Goal: Ask a question: Seek information or help from site administrators or community

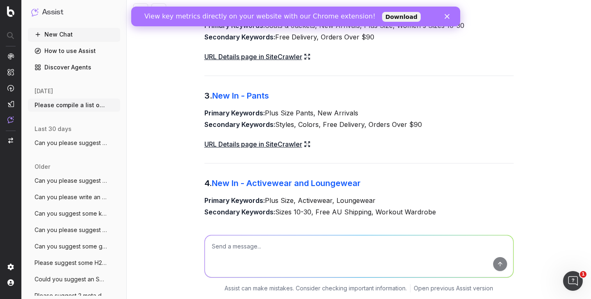
scroll to position [331, 0]
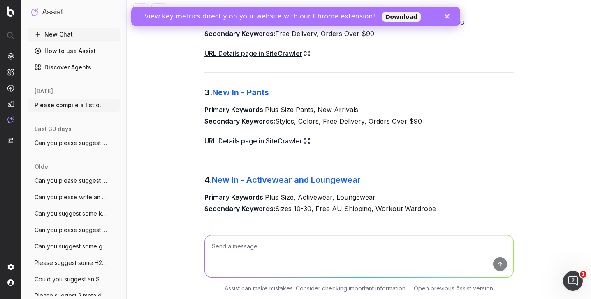
drag, startPoint x: 268, startPoint y: 108, endPoint x: 380, endPoint y: 112, distance: 112.4
click at [380, 112] on p "Primary Keywords: Plus Size Pants, New Arrivals Secondary Keywords: Styles, Col…" at bounding box center [358, 115] width 309 height 23
copy p "Plus Size Pants, New Arrivals"
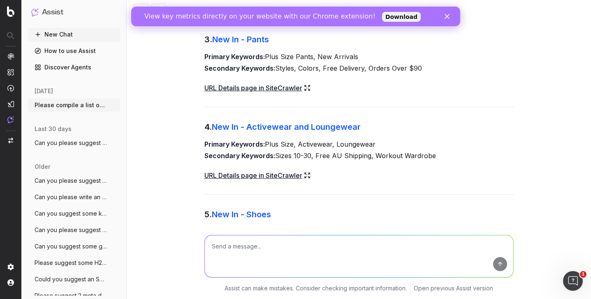
scroll to position [436, 0]
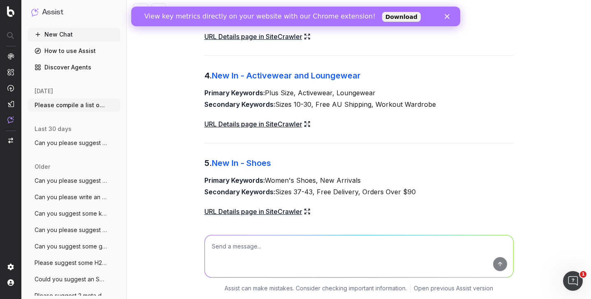
drag, startPoint x: 267, startPoint y: 91, endPoint x: 394, endPoint y: 93, distance: 127.1
click at [394, 93] on p "Primary Keywords: Plus Size, Activewear, Loungewear Secondary Keywords: Sizes 1…" at bounding box center [358, 98] width 309 height 23
copy p "Plus Size, Activewear, Loungewear"
drag, startPoint x: 267, startPoint y: 179, endPoint x: 393, endPoint y: 180, distance: 126.3
click at [393, 180] on p "Primary Keywords: Women's Shoes, New Arrivals Secondary Keywords: Sizes 37-43, …" at bounding box center [358, 186] width 309 height 23
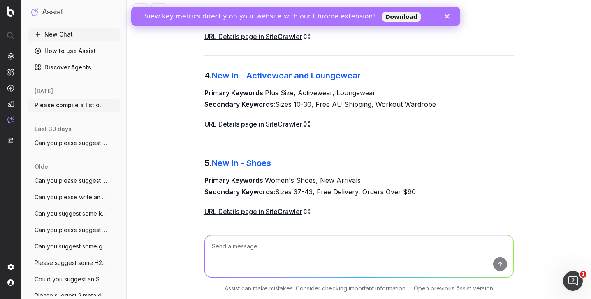
copy p "Women's Shoes, New Arrivals"
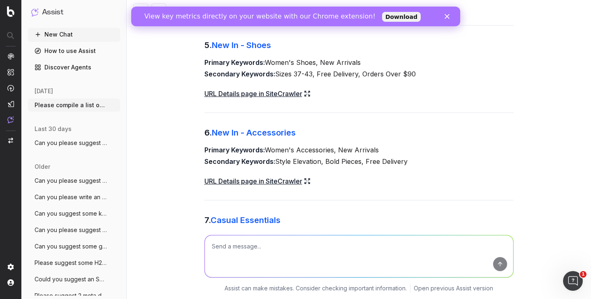
scroll to position [565, 0]
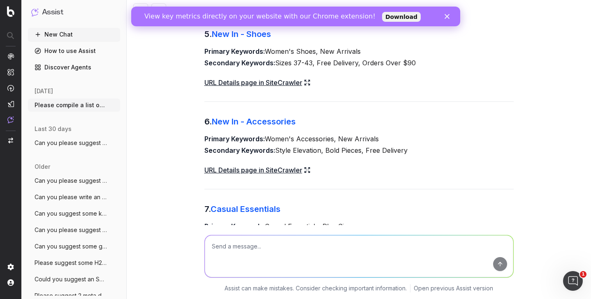
drag, startPoint x: 266, startPoint y: 138, endPoint x: 390, endPoint y: 138, distance: 123.4
click at [390, 138] on p "Primary Keywords: Women's Accessories, New Arrivals Secondary Keywords: Style E…" at bounding box center [358, 144] width 309 height 23
copy p "Women's Accessories, New Arrivals"
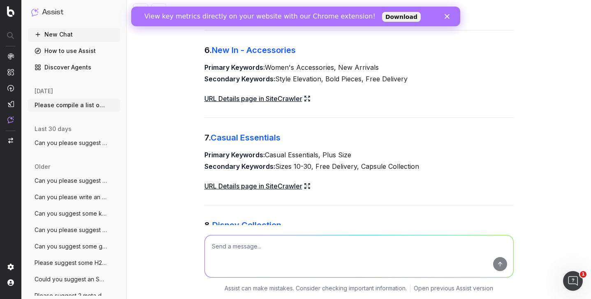
scroll to position [646, 0]
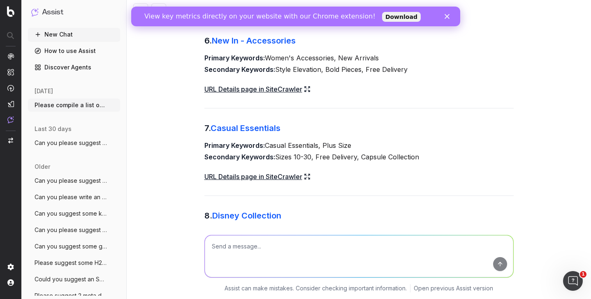
drag, startPoint x: 267, startPoint y: 144, endPoint x: 384, endPoint y: 147, distance: 117.3
click at [384, 147] on p "Primary Keywords: Casual Essentials, Plus Size Secondary Keywords: Sizes 10-30,…" at bounding box center [358, 151] width 309 height 23
copy p "Casual Essentials, Plus Size"
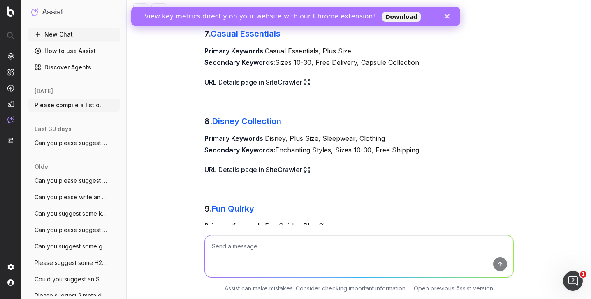
scroll to position [762, 0]
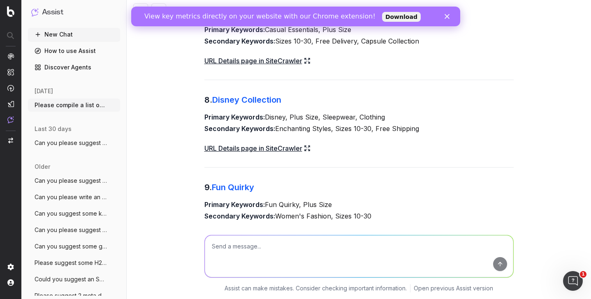
drag, startPoint x: 267, startPoint y: 118, endPoint x: 425, endPoint y: 118, distance: 158.4
click at [425, 118] on p "Primary Keywords: Disney, Plus Size, Sleepwear, Clothing Secondary Keywords: En…" at bounding box center [358, 122] width 309 height 23
copy p "Disney, Plus Size, Sleepwear, Clothing"
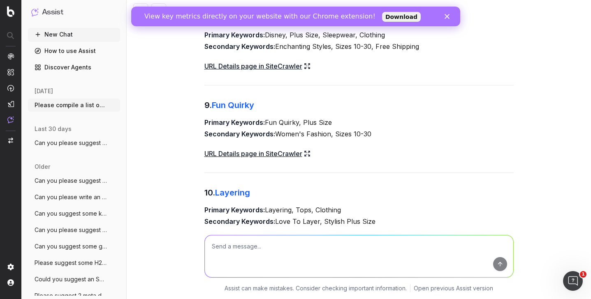
scroll to position [867, 0]
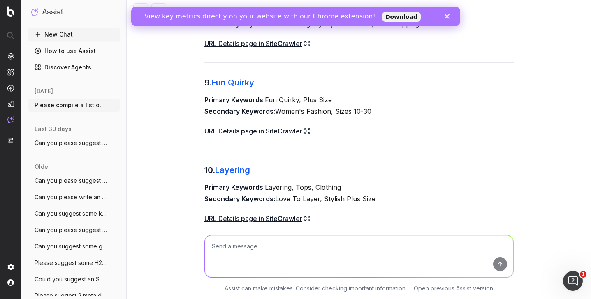
drag, startPoint x: 267, startPoint y: 101, endPoint x: 349, endPoint y: 100, distance: 82.3
click at [349, 100] on p "Primary Keywords: Fun Quirky, Plus Size Secondary Keywords: Women's Fashion, Si…" at bounding box center [358, 105] width 309 height 23
copy p "Fun Quirky, Plus Size"
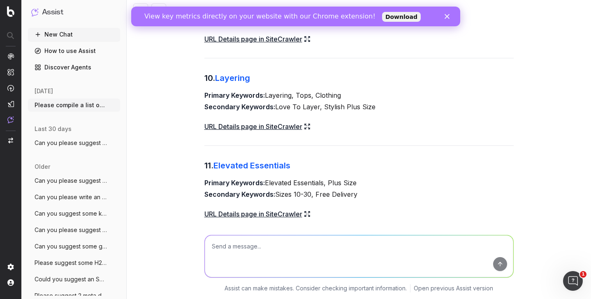
scroll to position [965, 0]
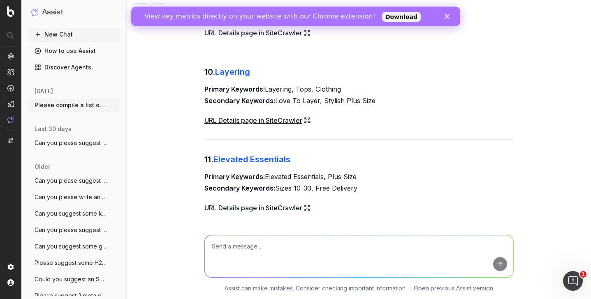
drag, startPoint x: 266, startPoint y: 89, endPoint x: 377, endPoint y: 89, distance: 111.1
click at [377, 89] on p "Primary Keywords: Layering, Tops, Clothing Secondary Keywords: Love To Layer, S…" at bounding box center [358, 95] width 309 height 23
copy p "Layering, Tops, Clothing"
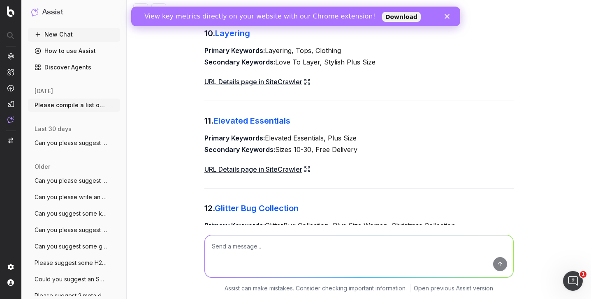
drag, startPoint x: 267, startPoint y: 139, endPoint x: 392, endPoint y: 141, distance: 124.6
click at [392, 141] on p "Primary Keywords: Elevated Essentials, Plus Size Secondary Keywords: Sizes 10-3…" at bounding box center [358, 143] width 309 height 23
copy p "Elevated Essentials, Plus Size"
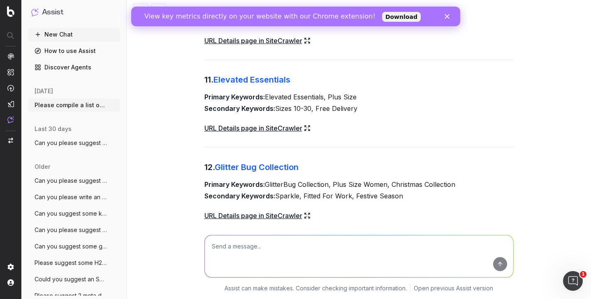
scroll to position [1065, 0]
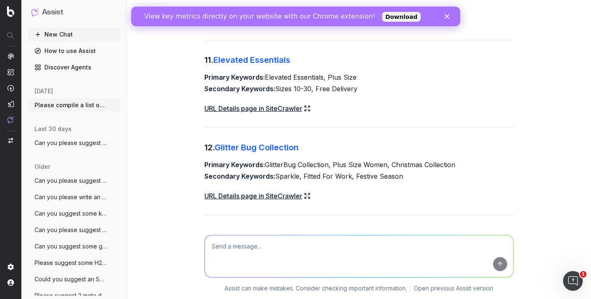
drag, startPoint x: 268, startPoint y: 165, endPoint x: 491, endPoint y: 169, distance: 223.0
click at [491, 169] on p "Primary Keywords: GlitterBug Collection, Plus Size Women, Christmas Collection …" at bounding box center [358, 170] width 309 height 23
copy p "GlitterBug Collection, Plus Size Women, Christmas Collection"
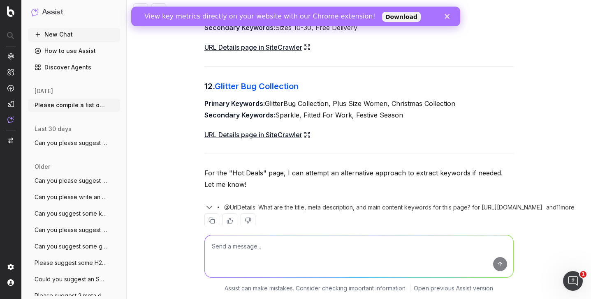
scroll to position [1142, 0]
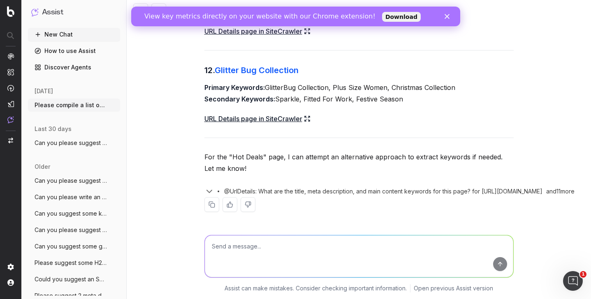
click at [277, 273] on textarea at bounding box center [359, 257] width 309 height 42
paste textarea "[URL][DOMAIN_NAME] [URL][DOMAIN_NAME] [URL][DOMAIN_NAME] [URL][DOMAIN_NAME] [UR…"
type textarea "Can you please suggest primary, secondary and longtail keywords for: [URL][DOMA…"
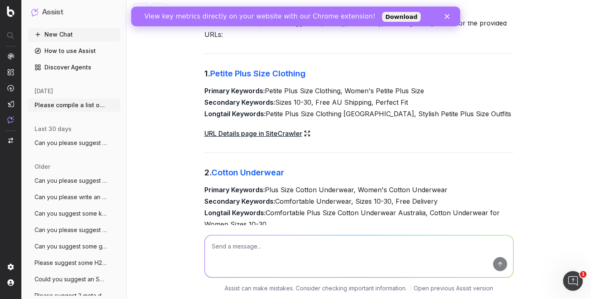
scroll to position [1396, 0]
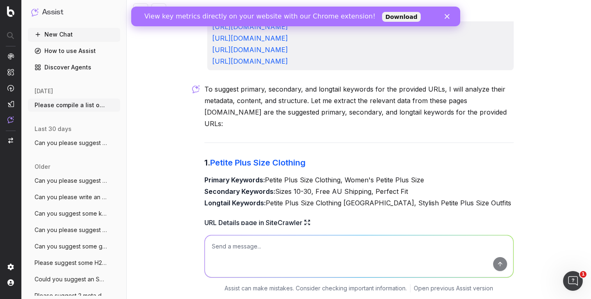
click at [449, 17] on icon "Close" at bounding box center [446, 16] width 5 height 5
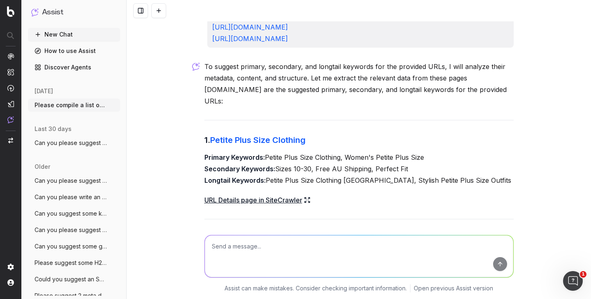
scroll to position [1492, 0]
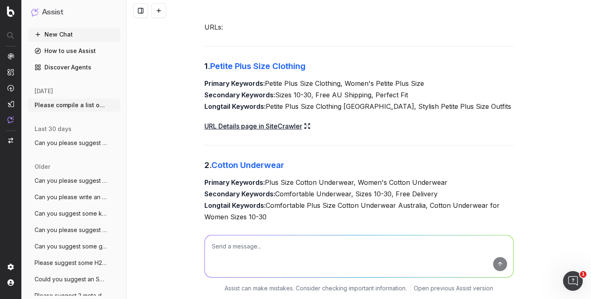
drag, startPoint x: 267, startPoint y: 83, endPoint x: 444, endPoint y: 81, distance: 177.3
click at [444, 81] on p "Primary Keywords: Petite Plus Size Clothing, Women's Petite Plus Size Secondary…" at bounding box center [358, 95] width 309 height 35
drag, startPoint x: 275, startPoint y: 95, endPoint x: 413, endPoint y: 94, distance: 137.4
click at [413, 94] on p "Primary Keywords: Petite Plus Size Clothing, Women's Petite Plus Size Secondary…" at bounding box center [358, 95] width 309 height 35
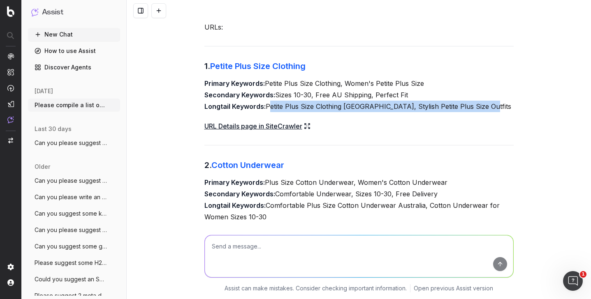
drag, startPoint x: 267, startPoint y: 104, endPoint x: 500, endPoint y: 104, distance: 232.8
click at [500, 104] on p "Primary Keywords: Petite Plus Size Clothing, Women's Petite Plus Size Secondary…" at bounding box center [358, 95] width 309 height 35
click at [300, 129] on link "URL Details page in SiteCrawler" at bounding box center [257, 127] width 106 height 12
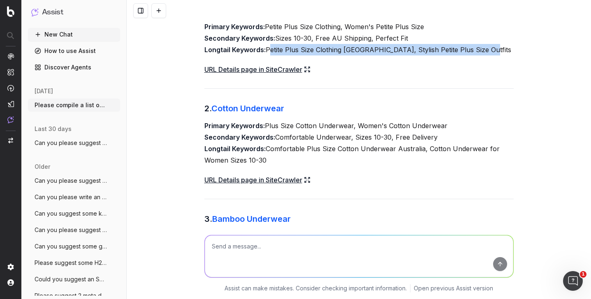
drag, startPoint x: 267, startPoint y: 128, endPoint x: 464, endPoint y: 124, distance: 196.7
click at [464, 124] on p "Primary Keywords: Plus Size Cotton Underwear, Women's Cotton Underwear Secondar…" at bounding box center [358, 143] width 309 height 46
click at [374, 135] on p "Primary Keywords: Plus Size Cotton Underwear, Women's Cotton Underwear Secondar…" at bounding box center [358, 143] width 309 height 46
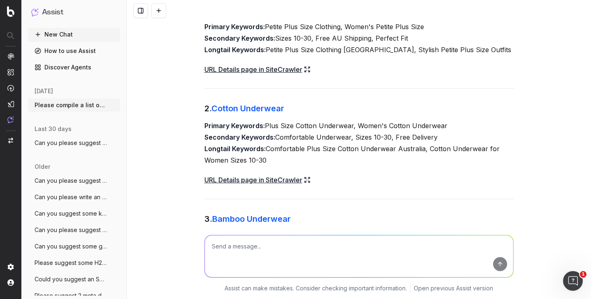
drag, startPoint x: 357, startPoint y: 125, endPoint x: 490, endPoint y: 128, distance: 132.5
click at [490, 128] on p "Primary Keywords: Plus Size Cotton Underwear, Women's Cotton Underwear Secondar…" at bounding box center [358, 143] width 309 height 46
drag, startPoint x: 278, startPoint y: 137, endPoint x: 460, endPoint y: 135, distance: 182.6
click at [460, 135] on p "Primary Keywords: Plus Size Cotton Underwear, Women's Cotton Underwear Secondar…" at bounding box center [358, 143] width 309 height 46
drag, startPoint x: 269, startPoint y: 148, endPoint x: 269, endPoint y: 158, distance: 9.1
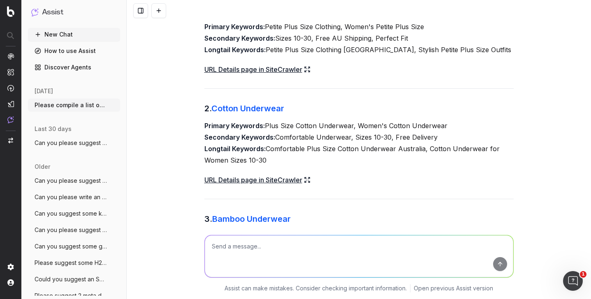
click at [269, 158] on p "Primary Keywords: Plus Size Cotton Underwear, Women's Cotton Underwear Secondar…" at bounding box center [358, 143] width 309 height 46
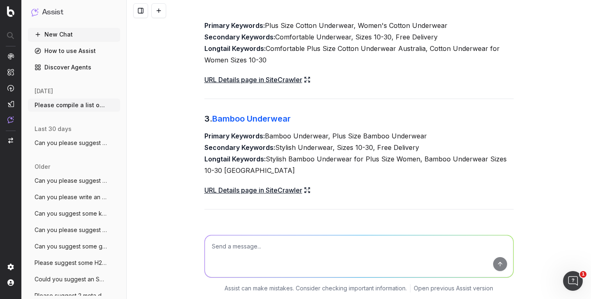
scroll to position [1663, 0]
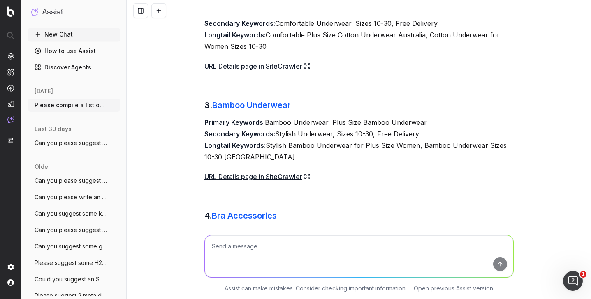
drag, startPoint x: 332, startPoint y: 122, endPoint x: 485, endPoint y: 122, distance: 152.2
click at [485, 122] on p "Primary Keywords: Bamboo Underwear, Plus Size Bamboo Underwear Secondary Keywor…" at bounding box center [358, 140] width 309 height 46
drag, startPoint x: 278, startPoint y: 135, endPoint x: 432, endPoint y: 138, distance: 153.9
click at [432, 138] on p "Primary Keywords: Bamboo Underwear, Plus Size Bamboo Underwear Secondary Keywor…" at bounding box center [358, 140] width 309 height 46
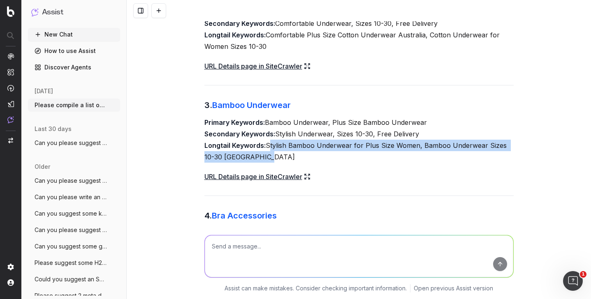
drag, startPoint x: 267, startPoint y: 146, endPoint x: 267, endPoint y: 160, distance: 13.6
click at [267, 160] on p "Primary Keywords: Bamboo Underwear, Plus Size Bamboo Underwear Secondary Keywor…" at bounding box center [358, 140] width 309 height 46
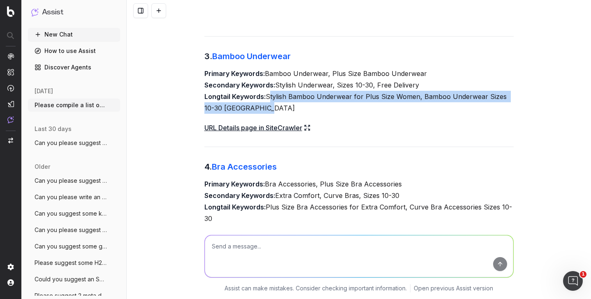
scroll to position [1768, 0]
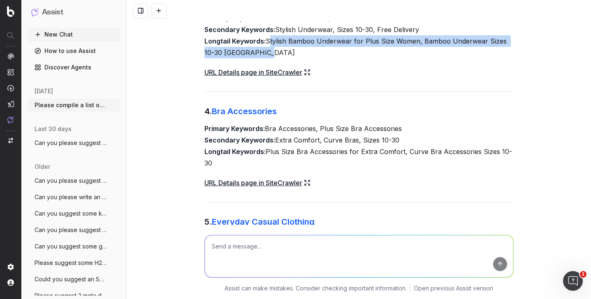
drag, startPoint x: 321, startPoint y: 129, endPoint x: 420, endPoint y: 131, distance: 98.3
click at [420, 131] on p "Primary Keywords: Bra Accessories, Plus Size Bra Accessories Secondary Keywords…" at bounding box center [358, 146] width 309 height 46
drag, startPoint x: 276, startPoint y: 140, endPoint x: 459, endPoint y: 140, distance: 183.0
click at [459, 140] on p "Primary Keywords: Bra Accessories, Plus Size Bra Accessories Secondary Keywords…" at bounding box center [358, 146] width 309 height 46
drag, startPoint x: 268, startPoint y: 152, endPoint x: 268, endPoint y: 165, distance: 13.6
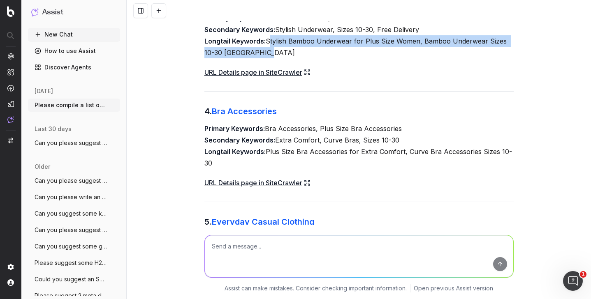
click at [268, 165] on p "Primary Keywords: Bra Accessories, Plus Size Bra Accessories Secondary Keywords…" at bounding box center [358, 146] width 309 height 46
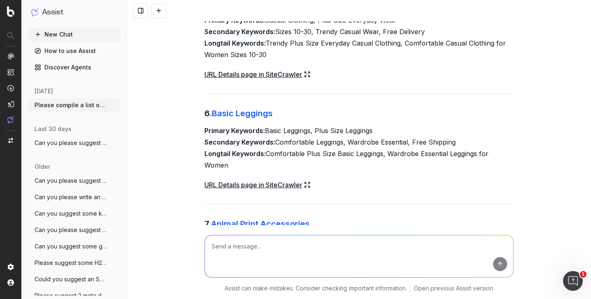
scroll to position [2022, 0]
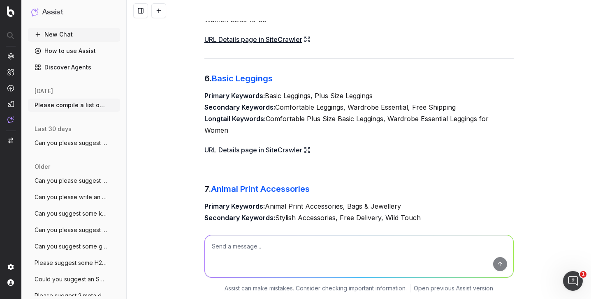
drag, startPoint x: 318, startPoint y: 95, endPoint x: 421, endPoint y: 91, distance: 103.3
click at [421, 91] on p "Primary Keywords: Basic Leggings, Plus Size Leggings Secondary Keywords: Comfor…" at bounding box center [358, 113] width 309 height 46
drag, startPoint x: 276, startPoint y: 105, endPoint x: 464, endPoint y: 102, distance: 188.4
click at [464, 102] on p "Primary Keywords: Basic Leggings, Plus Size Leggings Secondary Keywords: Comfor…" at bounding box center [358, 113] width 309 height 46
drag, startPoint x: 267, startPoint y: 120, endPoint x: 268, endPoint y: 132, distance: 12.8
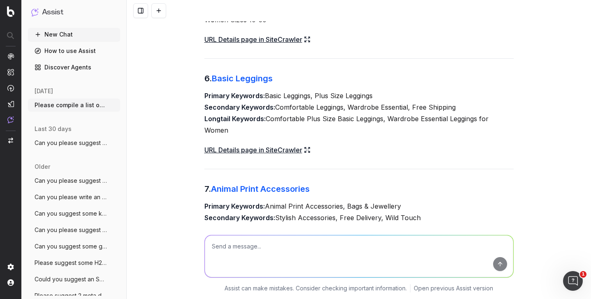
click at [268, 132] on p "Primary Keywords: Basic Leggings, Plus Size Leggings Secondary Keywords: Comfor…" at bounding box center [358, 113] width 309 height 46
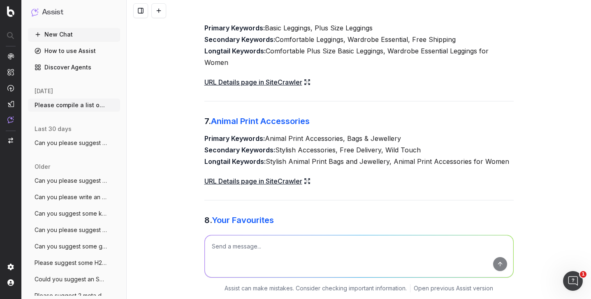
scroll to position [2091, 0]
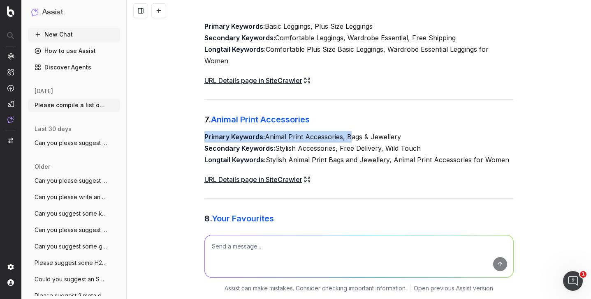
drag, startPoint x: 348, startPoint y: 136, endPoint x: 450, endPoint y: 130, distance: 103.0
click at [347, 138] on p "Primary Keywords: Animal Print Accessories, Bags & Jewellery Secondary Keywords…" at bounding box center [358, 148] width 309 height 35
drag, startPoint x: 348, startPoint y: 135, endPoint x: 417, endPoint y: 131, distance: 68.4
click at [417, 131] on p "Primary Keywords: Animal Print Accessories, Bags & Jewellery Secondary Keywords…" at bounding box center [358, 148] width 309 height 35
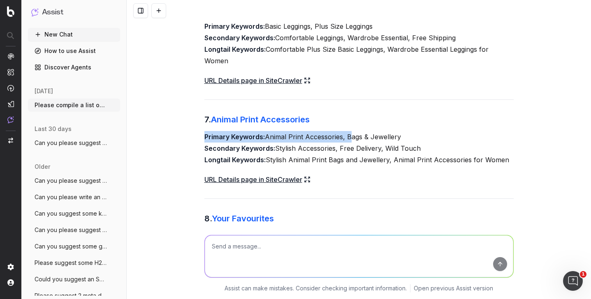
drag, startPoint x: 417, startPoint y: 131, endPoint x: 409, endPoint y: 138, distance: 10.5
click at [410, 137] on p "Primary Keywords: Animal Print Accessories, Bags & Jewellery Secondary Keywords…" at bounding box center [358, 148] width 309 height 35
click at [339, 131] on p "Primary Keywords: Animal Print Accessories, Bags & Jewellery Secondary Keywords…" at bounding box center [358, 148] width 309 height 35
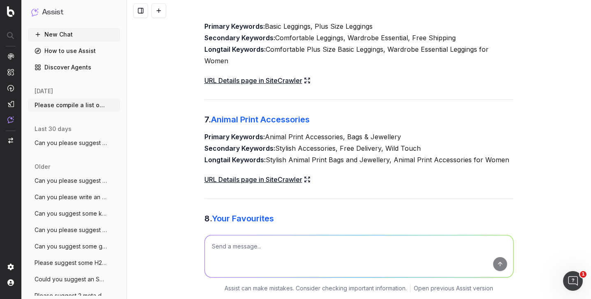
drag, startPoint x: 349, startPoint y: 135, endPoint x: 414, endPoint y: 134, distance: 65.0
click at [414, 134] on p "Primary Keywords: Animal Print Accessories, Bags & Jewellery Secondary Keywords…" at bounding box center [358, 148] width 309 height 35
drag, startPoint x: 276, startPoint y: 148, endPoint x: 422, endPoint y: 146, distance: 145.6
click at [422, 146] on p "Primary Keywords: Animal Print Accessories, Bags & Jewellery Secondary Keywords…" at bounding box center [358, 148] width 309 height 35
drag, startPoint x: 267, startPoint y: 161, endPoint x: 509, endPoint y: 159, distance: 241.5
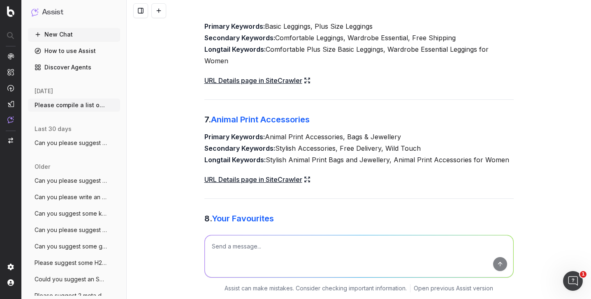
click at [509, 159] on p "Primary Keywords: Animal Print Accessories, Bags & Jewellery Secondary Keywords…" at bounding box center [358, 148] width 309 height 35
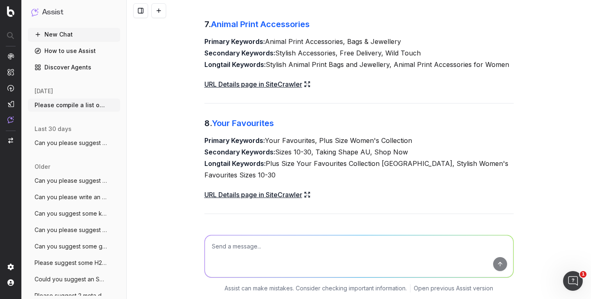
scroll to position [2204, 0]
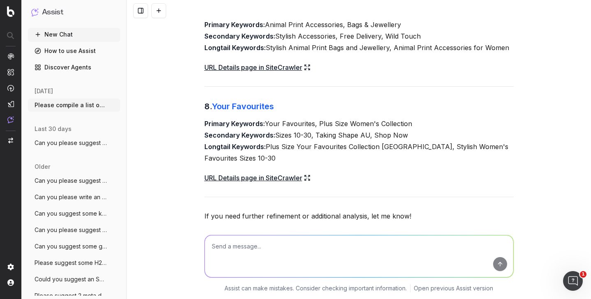
drag, startPoint x: 320, startPoint y: 121, endPoint x: 418, endPoint y: 121, distance: 98.3
click at [418, 121] on p "Primary Keywords: Your Favourites, Plus Size Women's Collection Secondary Keywo…" at bounding box center [358, 141] width 309 height 46
click at [320, 146] on p "Primary Keywords: Your Favourites, Plus Size Women's Collection Secondary Keywo…" at bounding box center [358, 141] width 309 height 46
drag, startPoint x: 277, startPoint y: 135, endPoint x: 414, endPoint y: 134, distance: 137.0
click at [414, 134] on p "Primary Keywords: Your Favourites, Plus Size Women's Collection Secondary Keywo…" at bounding box center [358, 141] width 309 height 46
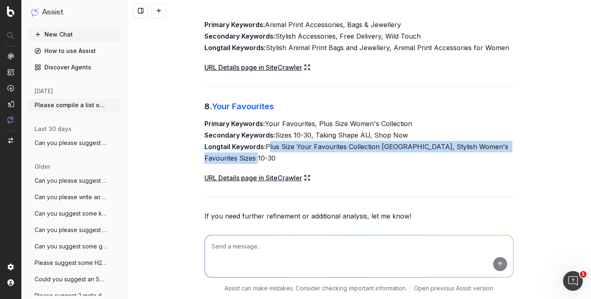
drag, startPoint x: 268, startPoint y: 146, endPoint x: 269, endPoint y: 154, distance: 7.9
click at [269, 154] on p "Primary Keywords: Your Favourites, Plus Size Women's Collection Secondary Keywo…" at bounding box center [358, 141] width 309 height 46
click at [262, 264] on textarea at bounding box center [359, 257] width 309 height 42
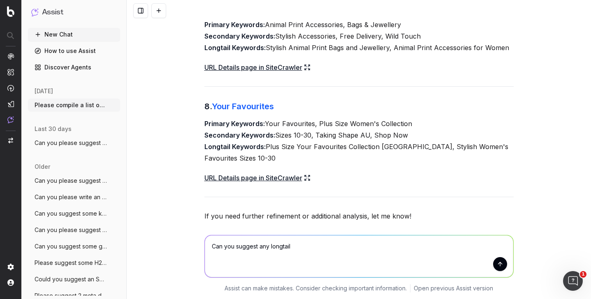
click at [269, 246] on textarea "Can you suggest any longtail" at bounding box center [359, 257] width 309 height 42
click at [325, 242] on textarea "Can you suggest any target longtail" at bounding box center [359, 257] width 309 height 42
click at [326, 248] on textarea "Can you suggest any target longtail" at bounding box center [359, 257] width 309 height 42
type textarea "Can you suggest any target longtail queries for the URLs above?"
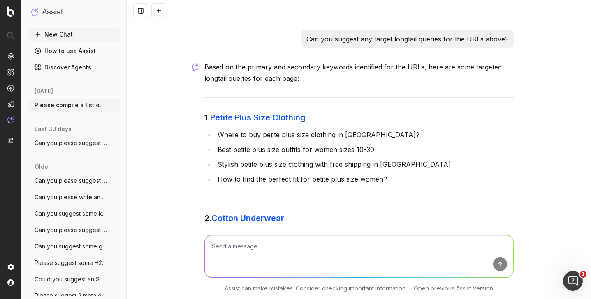
scroll to position [2425, 0]
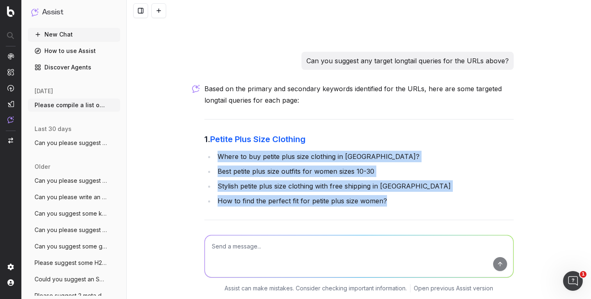
drag, startPoint x: 218, startPoint y: 156, endPoint x: 393, endPoint y: 202, distance: 181.1
click at [393, 202] on ul "Where to buy petite plus size clothing in [GEOGRAPHIC_DATA]? Best petite plus s…" at bounding box center [358, 179] width 309 height 56
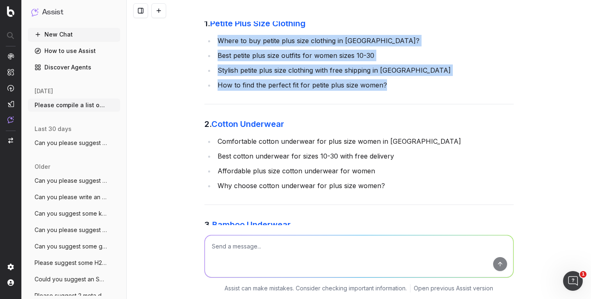
scroll to position [2578, 0]
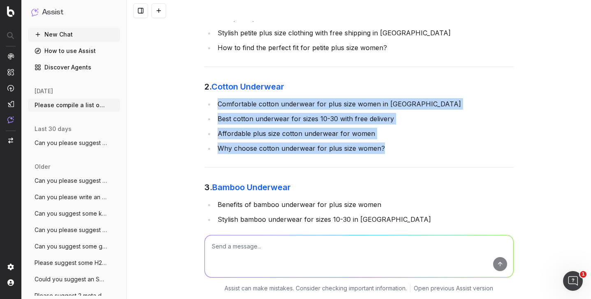
drag, startPoint x: 218, startPoint y: 103, endPoint x: 413, endPoint y: 151, distance: 201.2
click at [413, 151] on ul "Comfortable cotton underwear for plus size women in [GEOGRAPHIC_DATA] Best cott…" at bounding box center [358, 126] width 309 height 56
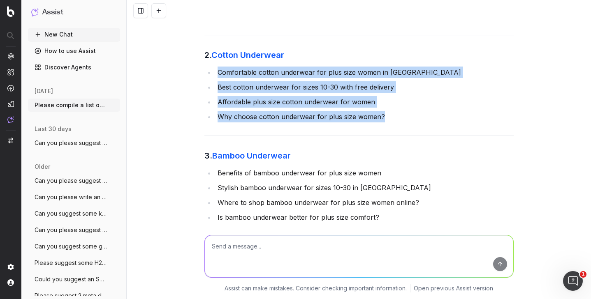
scroll to position [2637, 0]
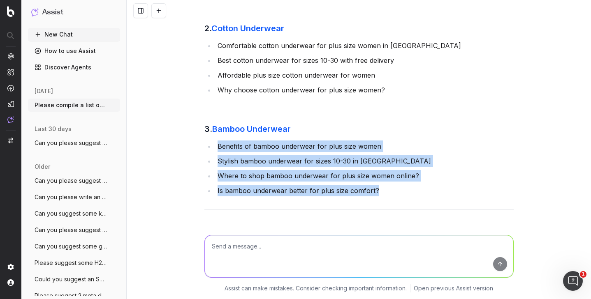
drag, startPoint x: 218, startPoint y: 147, endPoint x: 375, endPoint y: 187, distance: 162.6
click at [375, 187] on ul "Benefits of bamboo underwear for plus size women Stylish bamboo underwear for s…" at bounding box center [358, 169] width 309 height 56
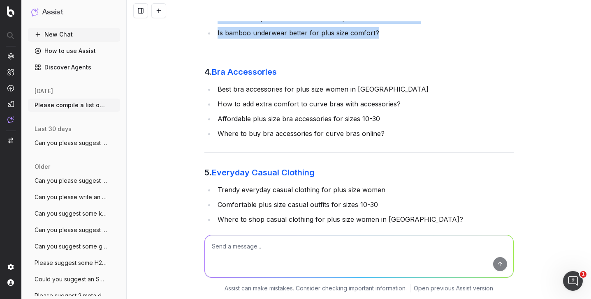
scroll to position [2816, 0]
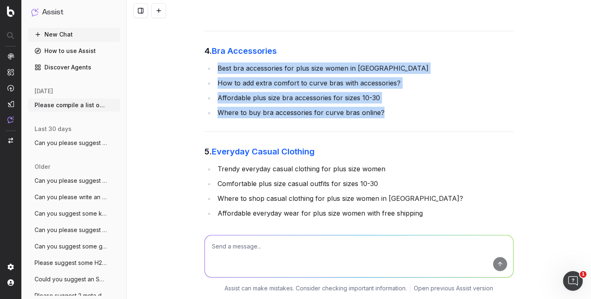
drag, startPoint x: 218, startPoint y: 68, endPoint x: 399, endPoint y: 114, distance: 186.8
click at [399, 114] on ul "Best bra accessories for plus size women in [GEOGRAPHIC_DATA] How to add extra …" at bounding box center [358, 91] width 309 height 56
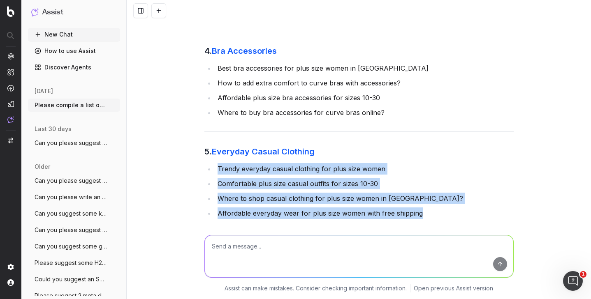
drag, startPoint x: 218, startPoint y: 169, endPoint x: 451, endPoint y: 215, distance: 236.9
click at [451, 215] on ul "Trendy everyday casual clothing for plus size women Comfortable plus size casua…" at bounding box center [358, 191] width 309 height 56
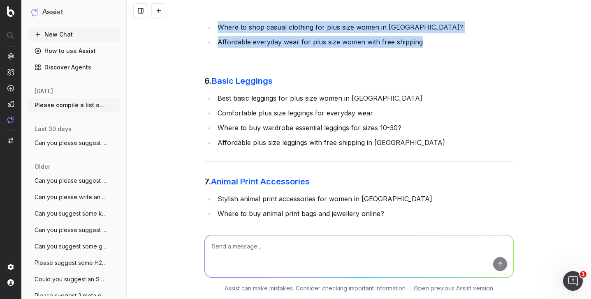
scroll to position [3020, 0]
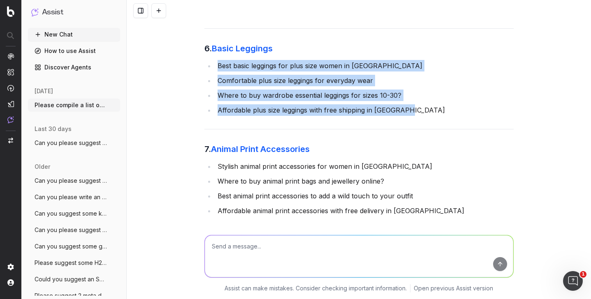
drag, startPoint x: 218, startPoint y: 66, endPoint x: 418, endPoint y: 109, distance: 204.0
click at [418, 109] on ul "Best basic leggings for plus size women in [GEOGRAPHIC_DATA] Comfortable plus s…" at bounding box center [358, 88] width 309 height 56
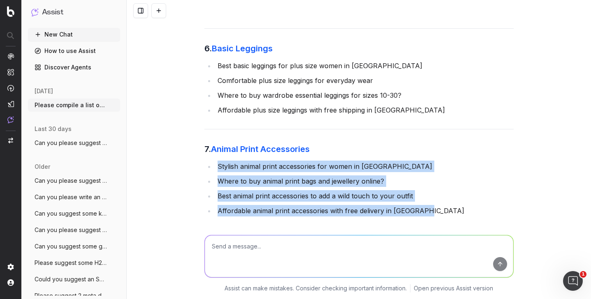
drag, startPoint x: 218, startPoint y: 165, endPoint x: 432, endPoint y: 209, distance: 218.8
click at [432, 209] on ul "Stylish animal print accessories for women in [GEOGRAPHIC_DATA] Where to buy an…" at bounding box center [358, 189] width 309 height 56
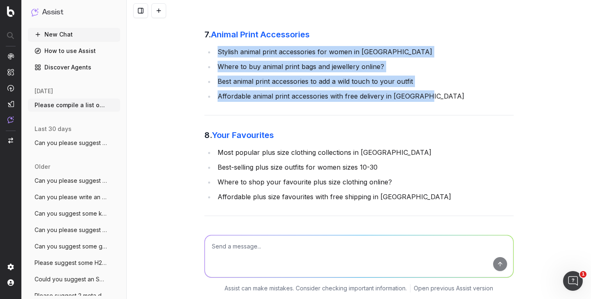
scroll to position [3155, 0]
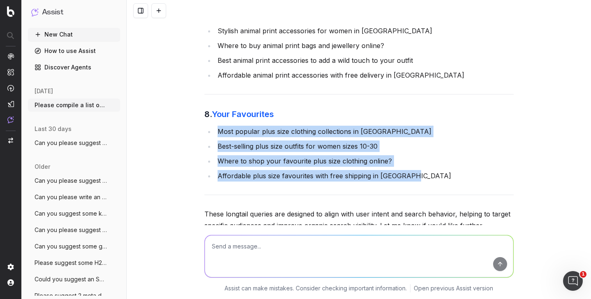
drag, startPoint x: 218, startPoint y: 131, endPoint x: 410, endPoint y: 174, distance: 197.0
click at [410, 174] on ul "Most popular plus size clothing collections in [GEOGRAPHIC_DATA] Best-selling p…" at bounding box center [358, 154] width 309 height 56
click at [260, 250] on textarea at bounding box center [359, 257] width 309 height 42
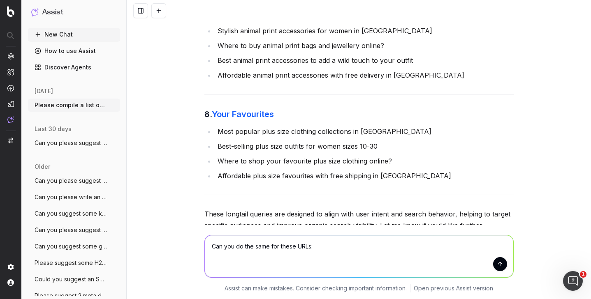
paste textarea "New Activewear & Loungewear New Shoes New Accessories Casual Essentials Collect…"
type textarea "Can you do the same for these URLs: New Activewear & Loungewear New Shoes New A…"
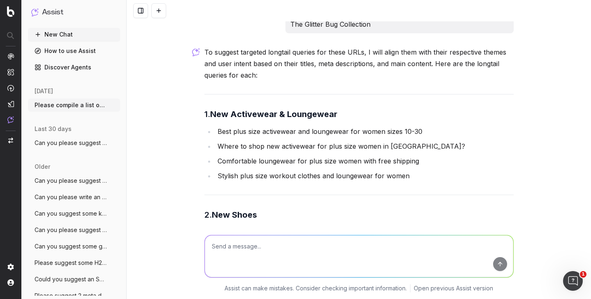
scroll to position [3570, 0]
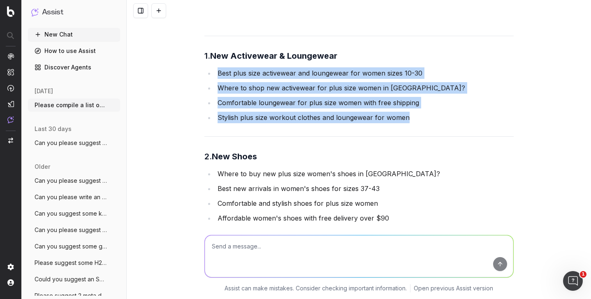
drag, startPoint x: 218, startPoint y: 73, endPoint x: 411, endPoint y: 123, distance: 198.9
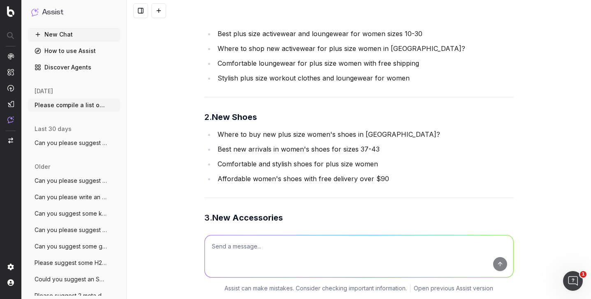
scroll to position [3675, 0]
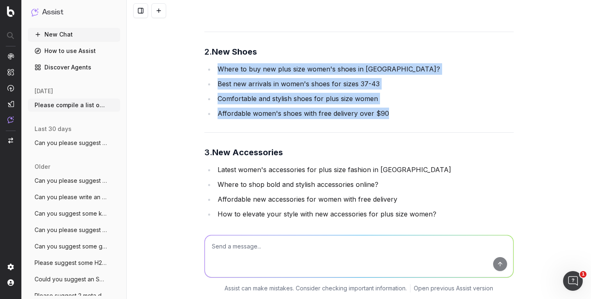
drag, startPoint x: 219, startPoint y: 69, endPoint x: 408, endPoint y: 111, distance: 193.4
click at [408, 111] on ul "Where to buy new plus size women's shoes in [GEOGRAPHIC_DATA]? Best new arrival…" at bounding box center [358, 91] width 309 height 56
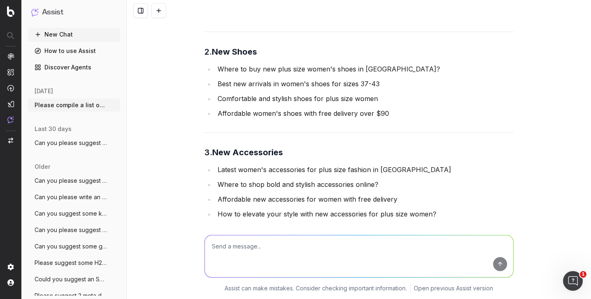
click at [215, 167] on li "Latest women's accessories for plus size fashion in [GEOGRAPHIC_DATA]" at bounding box center [364, 170] width 299 height 12
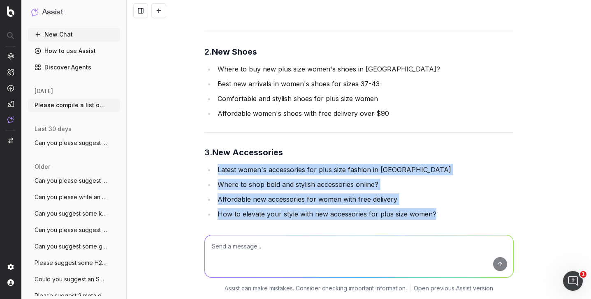
drag, startPoint x: 218, startPoint y: 169, endPoint x: 455, endPoint y: 220, distance: 243.2
click at [455, 220] on ul "Latest women's accessories for plus size fashion in [GEOGRAPHIC_DATA] Where to …" at bounding box center [358, 192] width 309 height 56
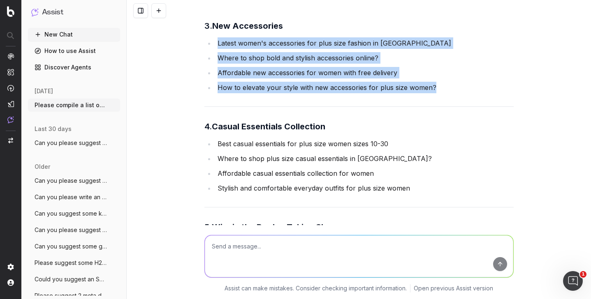
scroll to position [3823, 0]
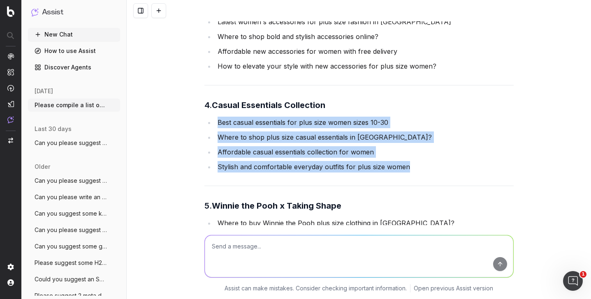
drag, startPoint x: 218, startPoint y: 123, endPoint x: 418, endPoint y: 167, distance: 204.3
click at [418, 167] on ul "Best casual essentials for plus size women sizes 10-30 Where to shop plus size …" at bounding box center [358, 145] width 309 height 56
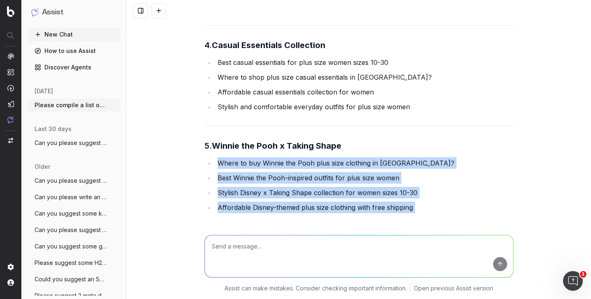
drag, startPoint x: 218, startPoint y: 163, endPoint x: 496, endPoint y: 228, distance: 285.7
click at [496, 228] on div "Please compile a list of primary and secondary keywords for the following: [URL…" at bounding box center [359, 149] width 464 height 299
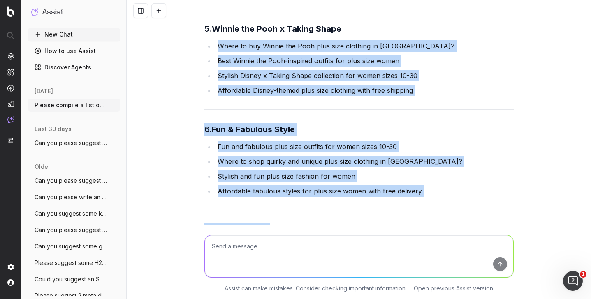
scroll to position [4060, 0]
